Goal: Communication & Community: Answer question/provide support

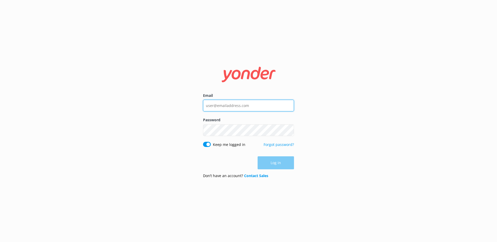
type input "[PERSON_NAME][EMAIL_ADDRESS][DOMAIN_NAME]"
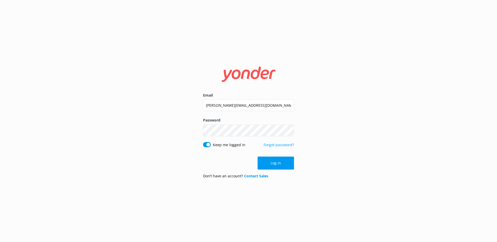
click at [272, 163] on div "Log in" at bounding box center [248, 163] width 91 height 13
click at [272, 163] on button "Log in" at bounding box center [275, 163] width 36 height 13
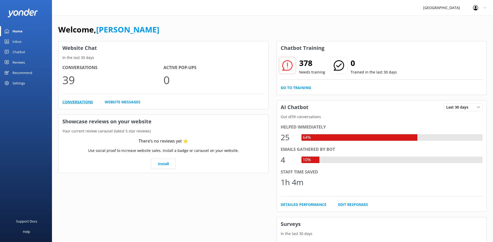
click at [77, 101] on link "Conversations" at bounding box center [77, 102] width 31 height 6
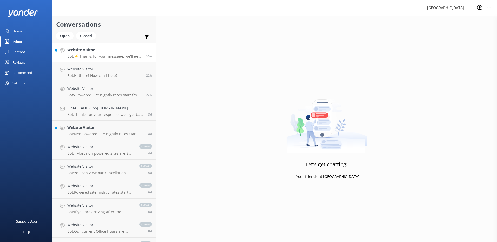
click at [94, 48] on h4 "Website Visitor" at bounding box center [104, 50] width 74 height 6
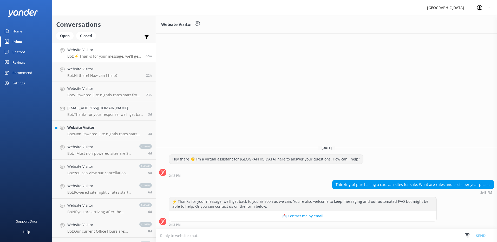
click at [188, 234] on textarea at bounding box center [326, 235] width 341 height 13
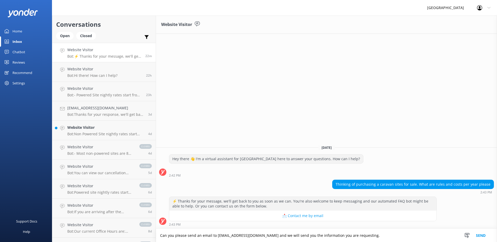
click at [382, 235] on textarea "Can you please send an email to [EMAIL_ADDRESS][DOMAIN_NAME] and we will send y…" at bounding box center [326, 235] width 341 height 13
type textarea "Can you please send an email to [EMAIL_ADDRESS][DOMAIN_NAME] and we will send y…"
click at [479, 235] on button "Send" at bounding box center [480, 235] width 19 height 13
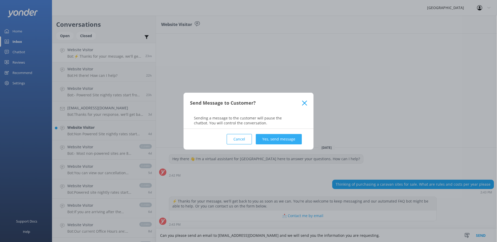
click at [279, 141] on button "Yes, send message" at bounding box center [279, 139] width 46 height 10
